Goal: Navigation & Orientation: Find specific page/section

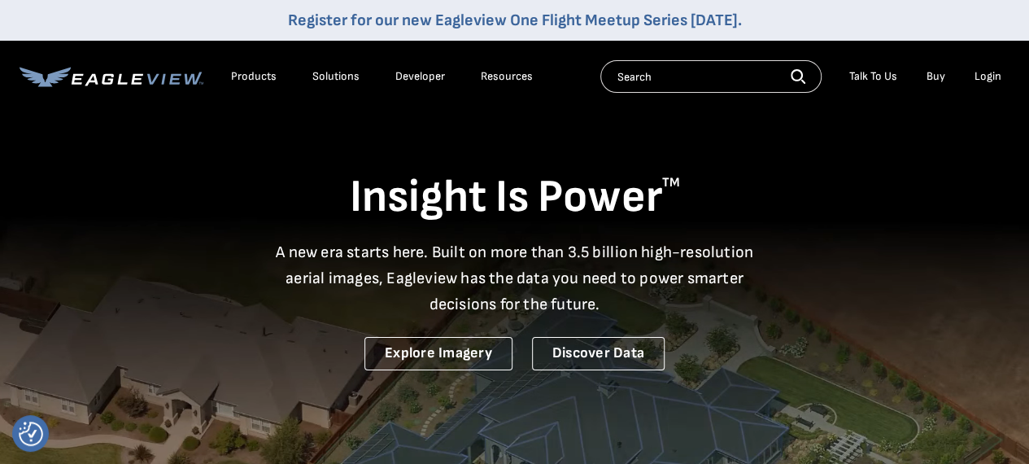
click at [984, 78] on div "Login" at bounding box center [987, 76] width 27 height 15
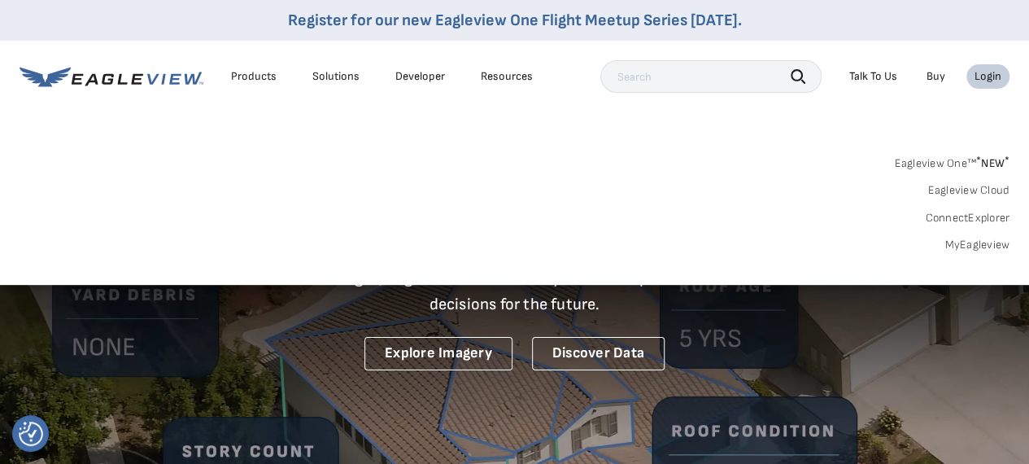
click at [984, 162] on span "* NEW *" at bounding box center [992, 163] width 33 height 14
